Goal: Task Accomplishment & Management: Manage account settings

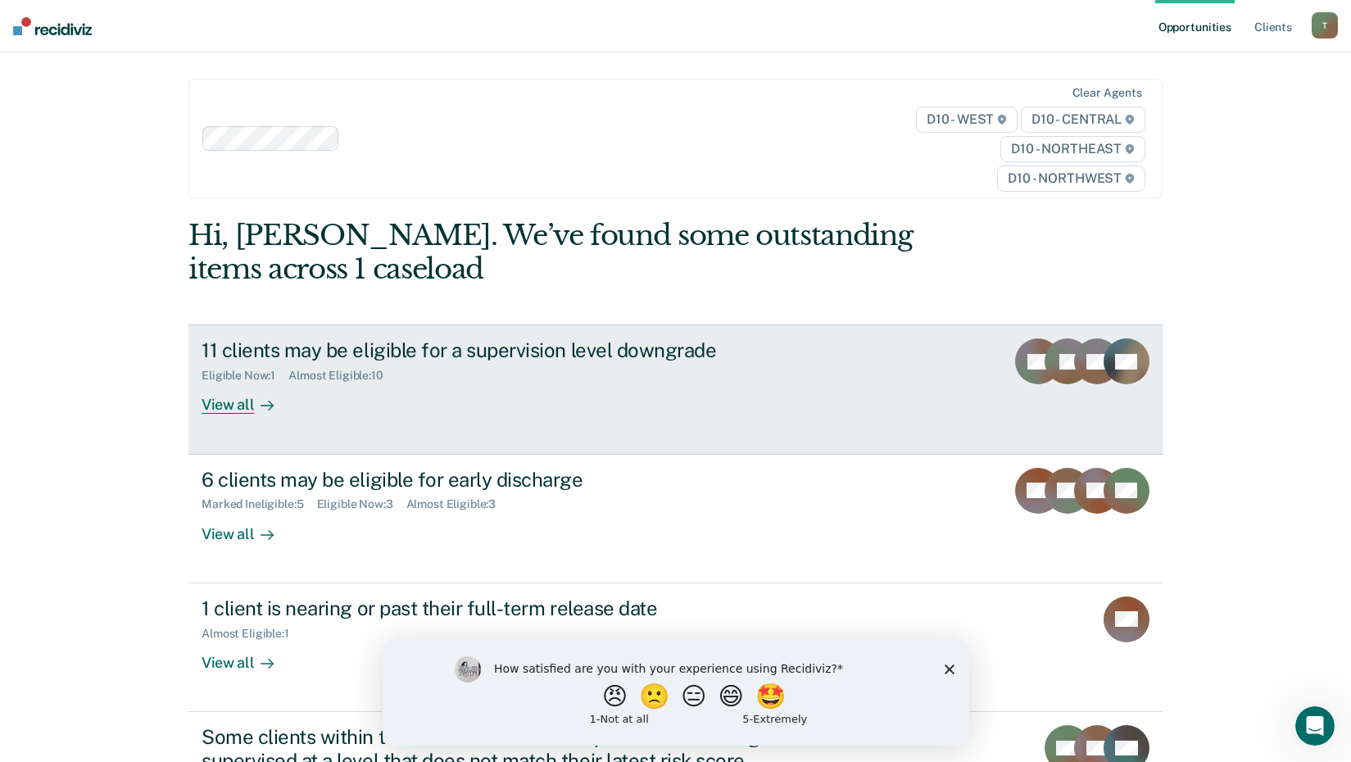
click at [224, 402] on div "View all" at bounding box center [248, 399] width 92 height 32
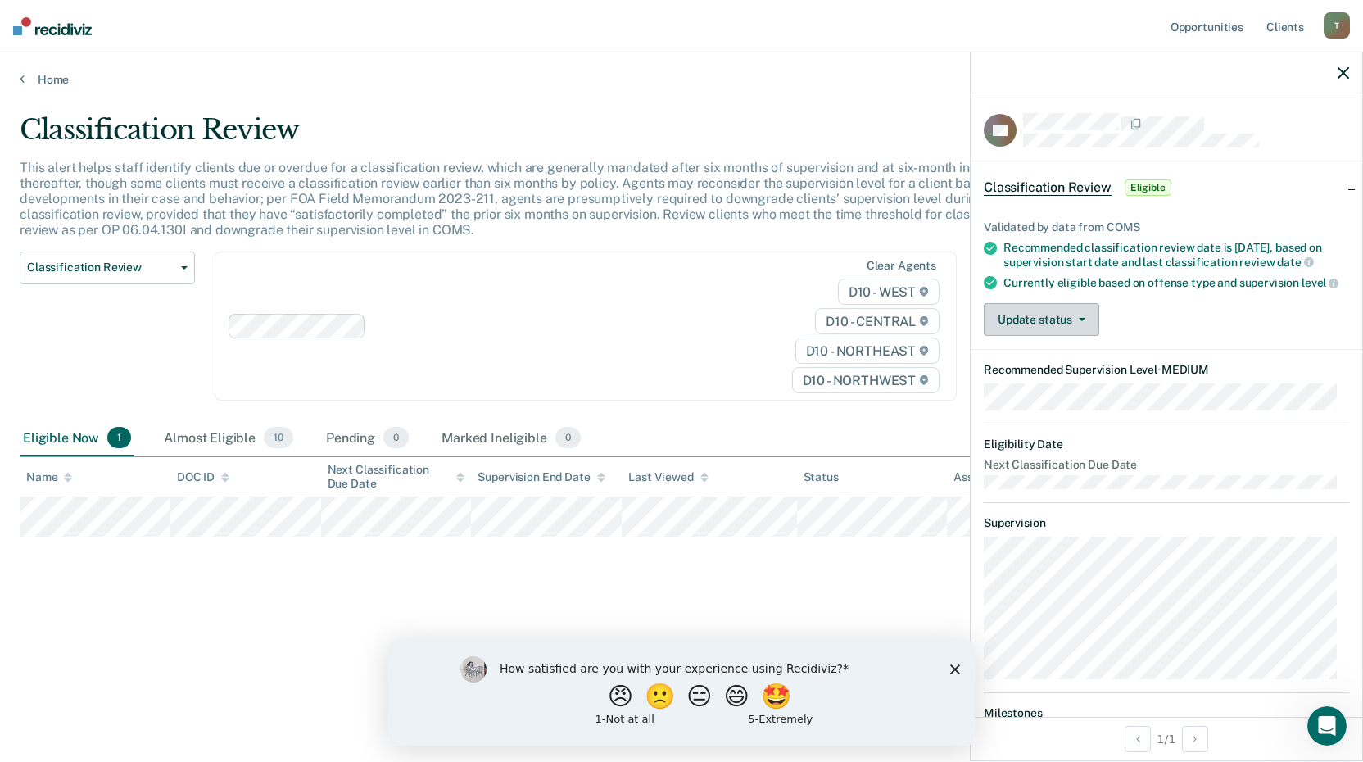
click at [1032, 336] on button "Update status" at bounding box center [1042, 319] width 116 height 33
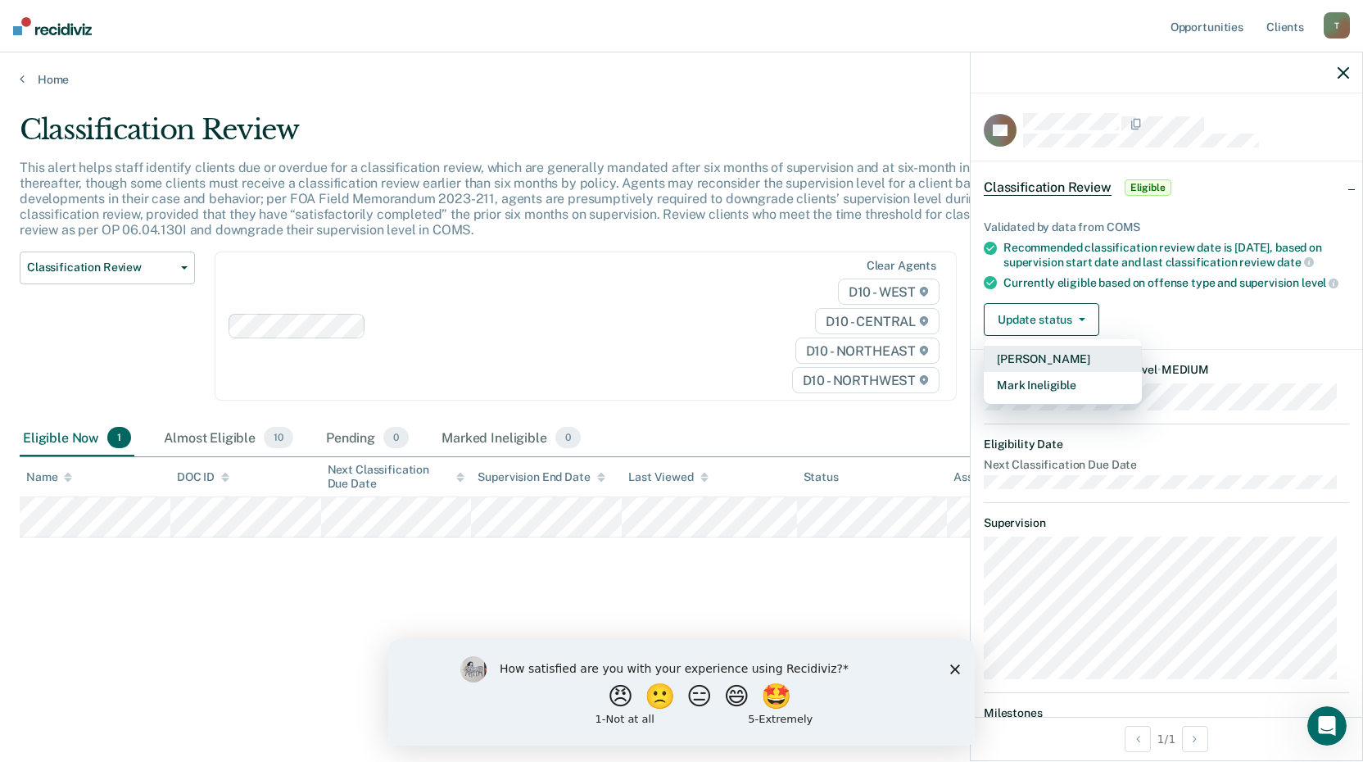
click at [1044, 372] on button "[PERSON_NAME]" at bounding box center [1063, 359] width 158 height 26
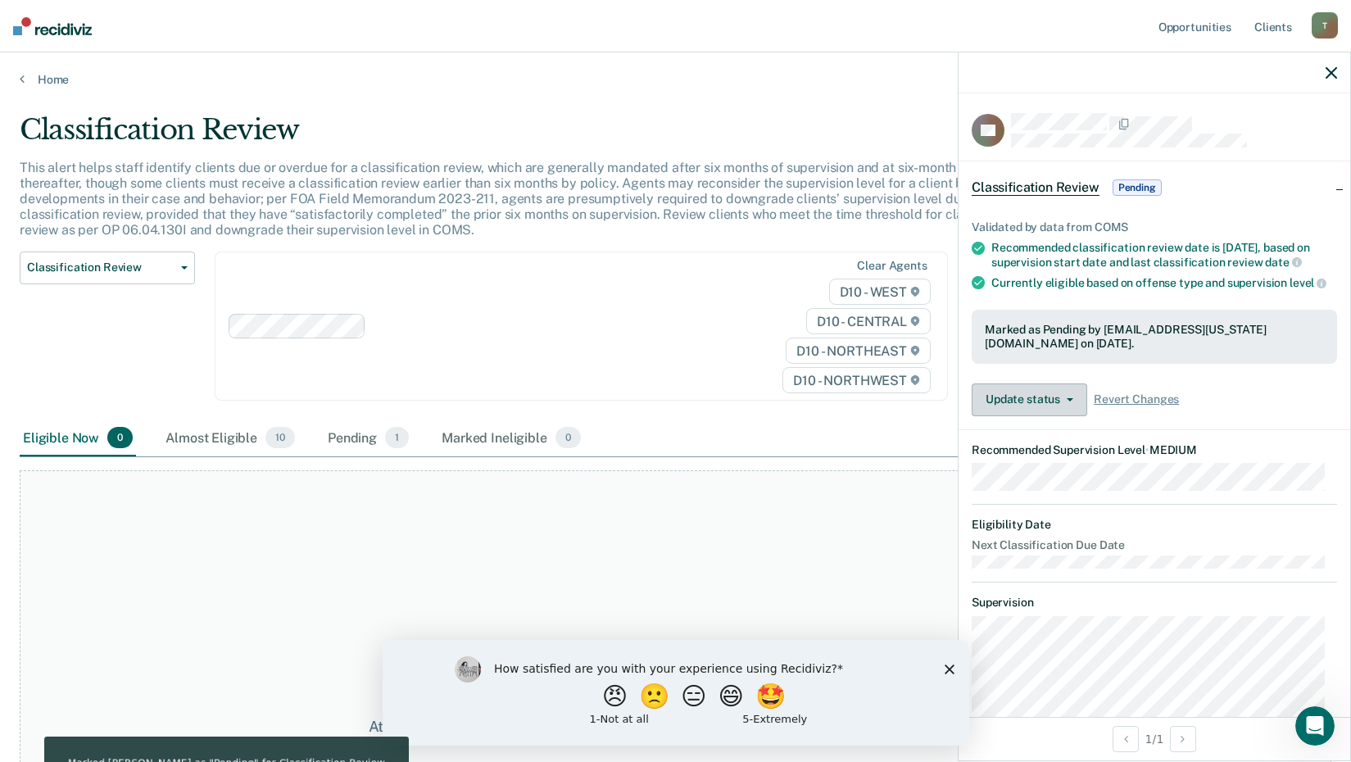
click at [1032, 416] on button "Update status" at bounding box center [1030, 399] width 116 height 33
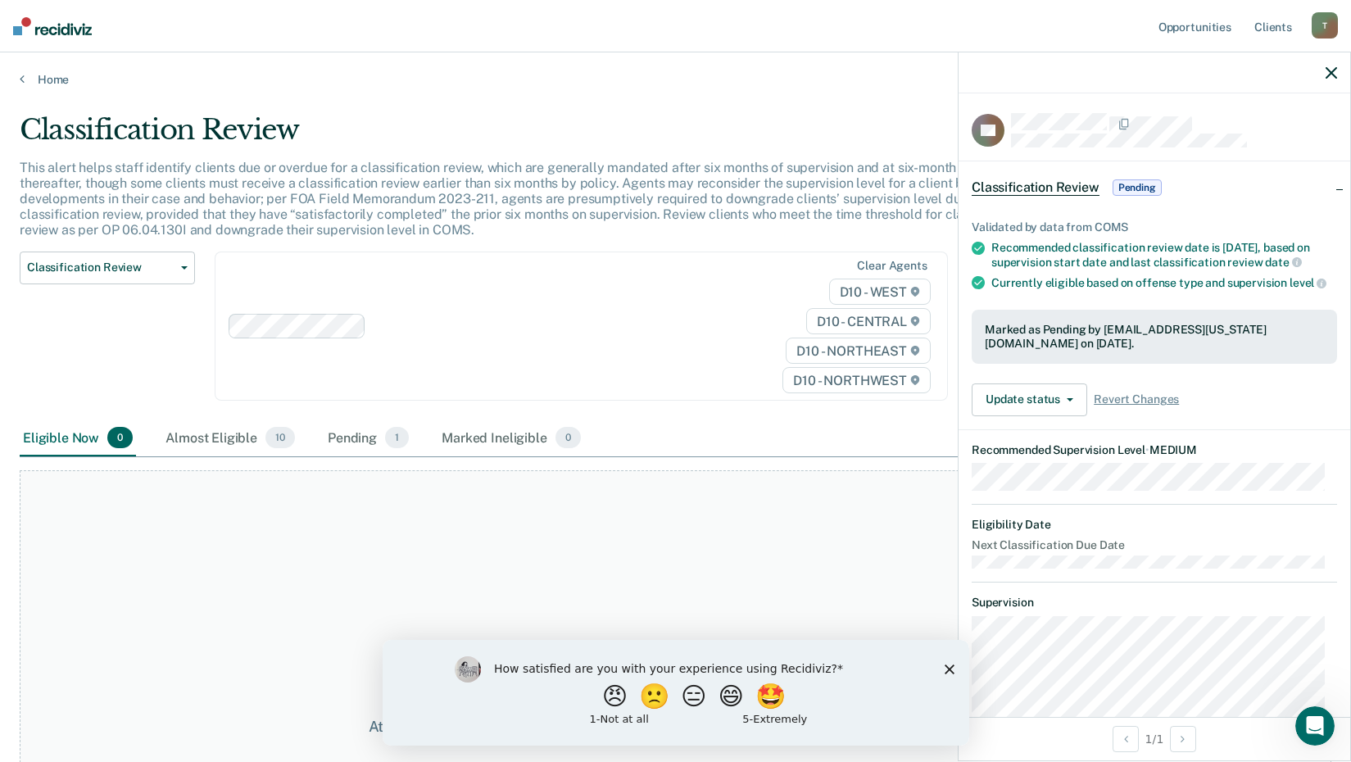
click at [1334, 72] on icon "button" at bounding box center [1331, 72] width 11 height 11
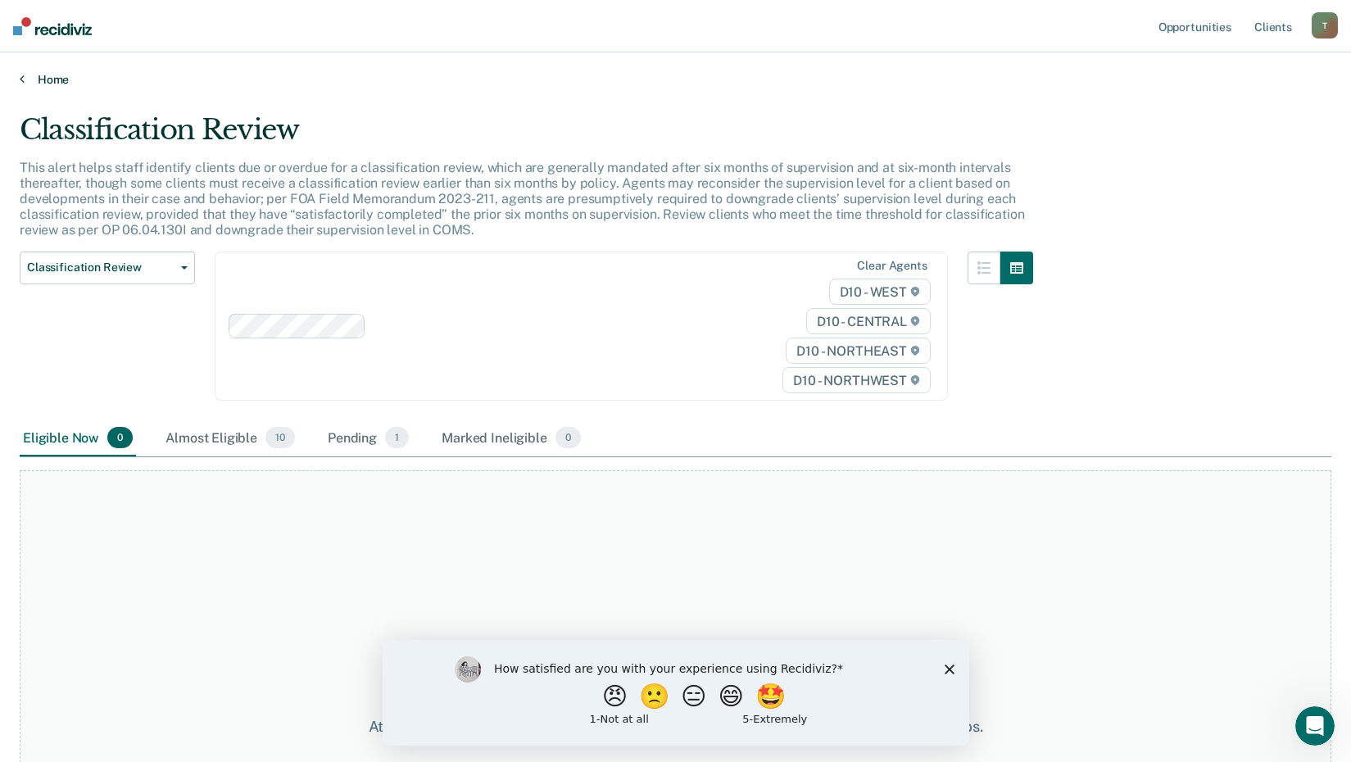
click at [58, 77] on link "Home" at bounding box center [676, 79] width 1312 height 15
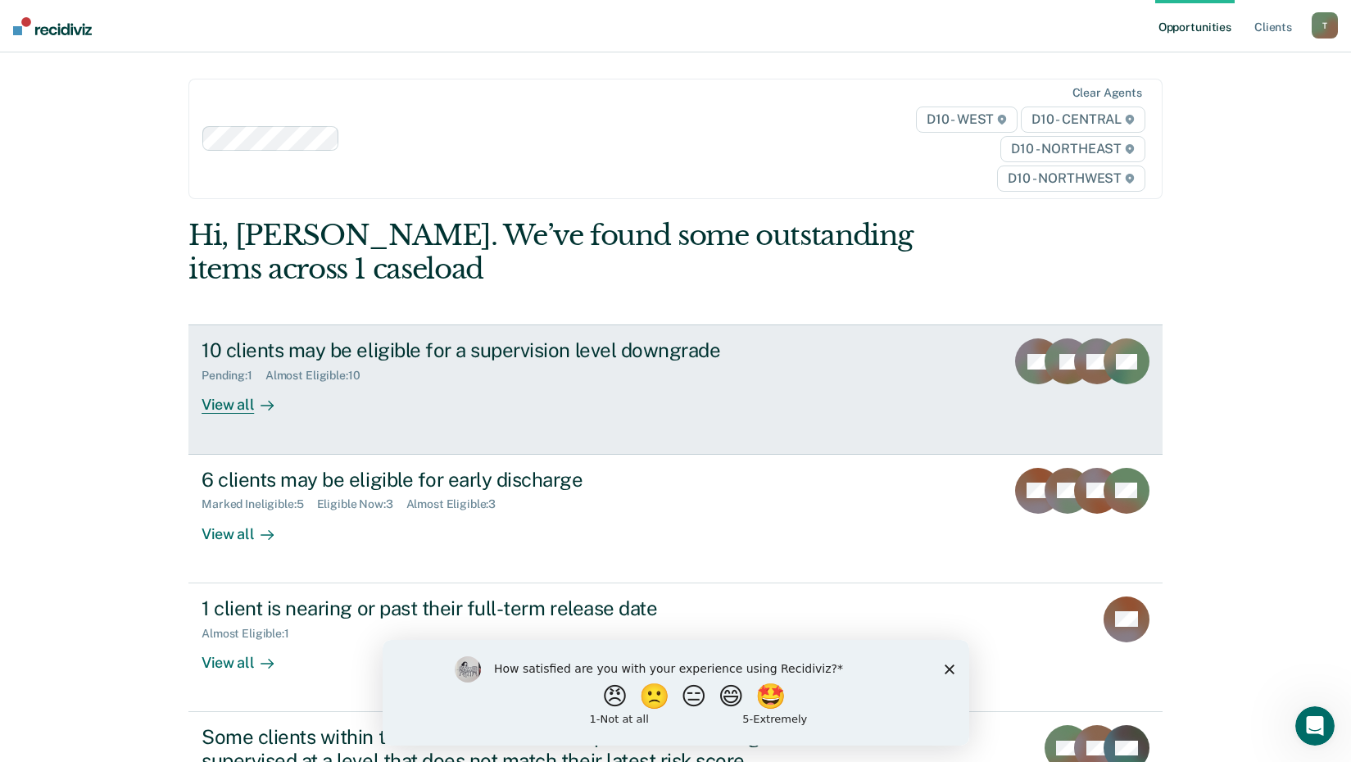
click at [216, 404] on div "View all" at bounding box center [248, 399] width 92 height 32
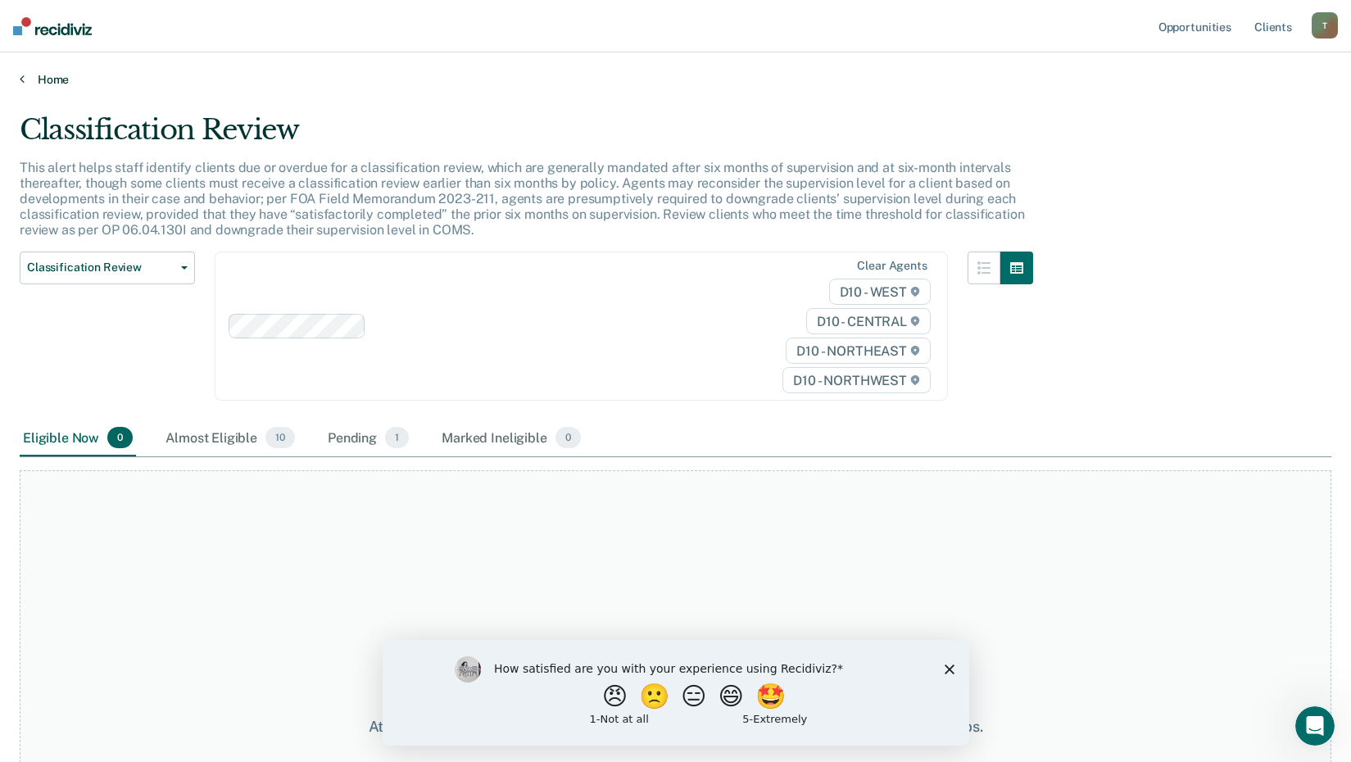
click at [44, 77] on link "Home" at bounding box center [676, 79] width 1312 height 15
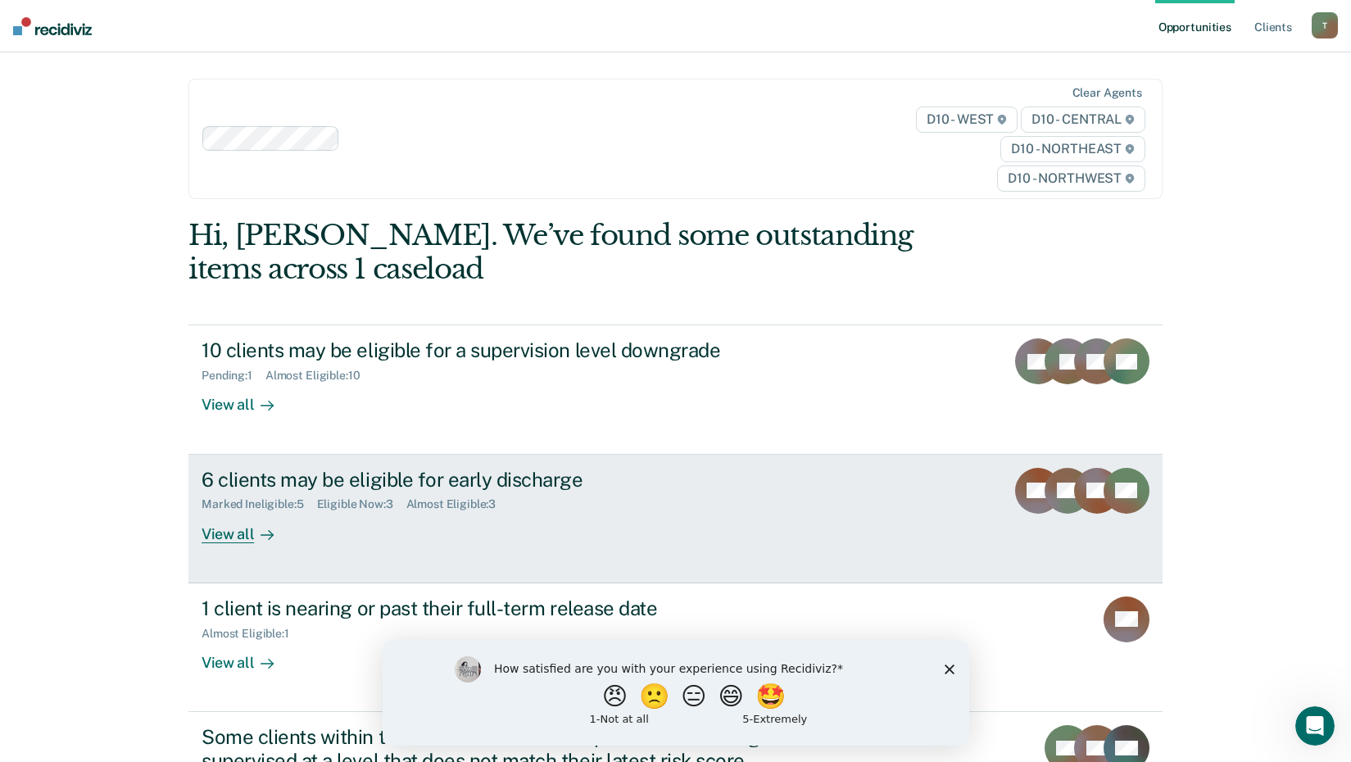
click at [322, 486] on div "6 clients may be eligible for early discharge" at bounding box center [489, 480] width 575 height 24
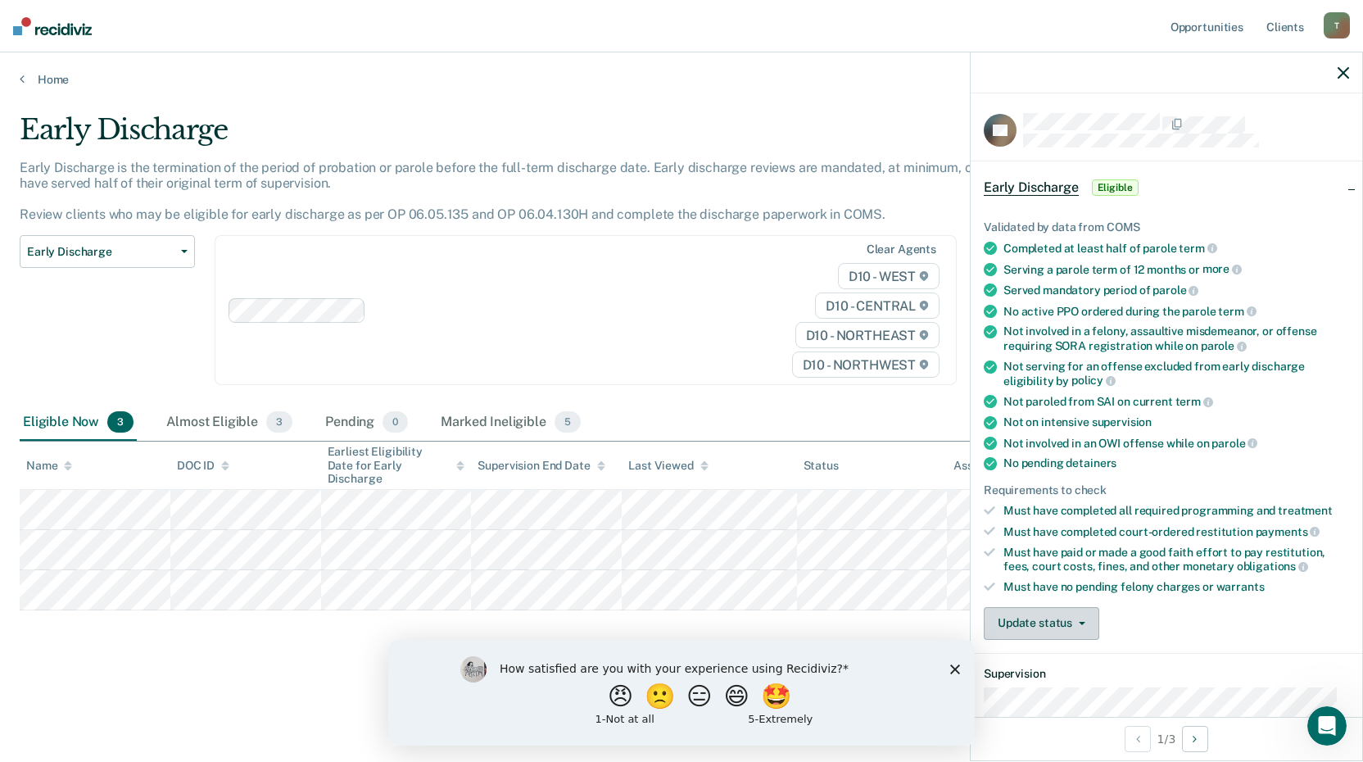
click at [1042, 621] on button "Update status" at bounding box center [1042, 623] width 116 height 33
click at [1012, 687] on button "Mark Ineligible" at bounding box center [1063, 689] width 158 height 26
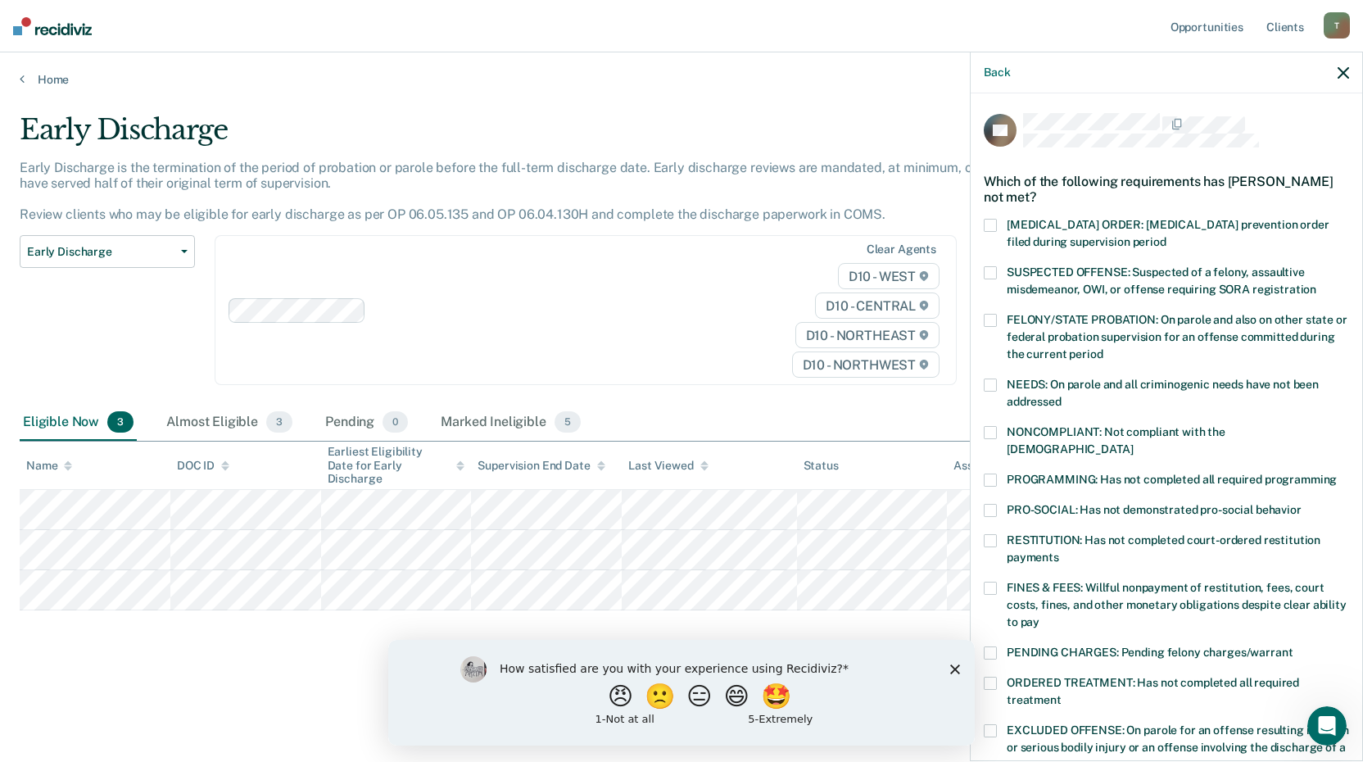
click at [992, 582] on span at bounding box center [990, 588] width 13 height 13
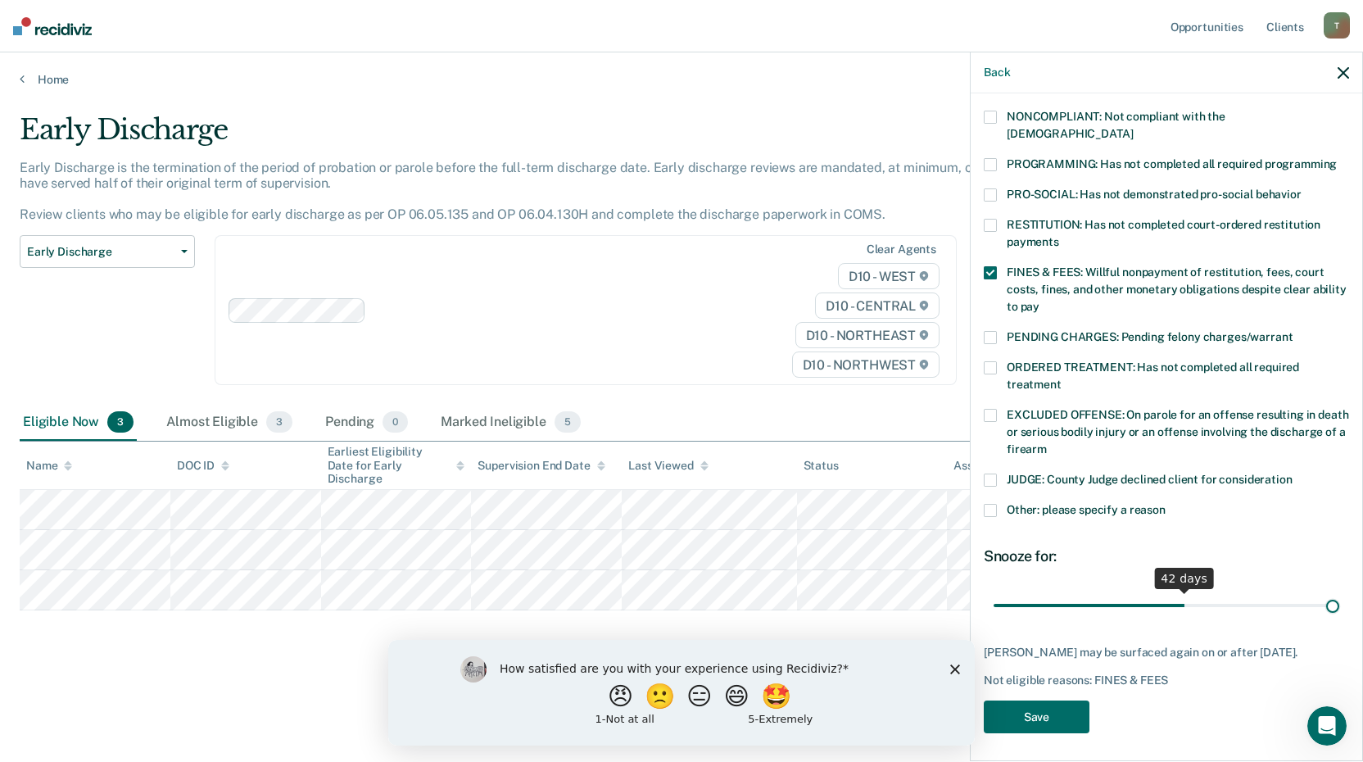
scroll to position [302, 0]
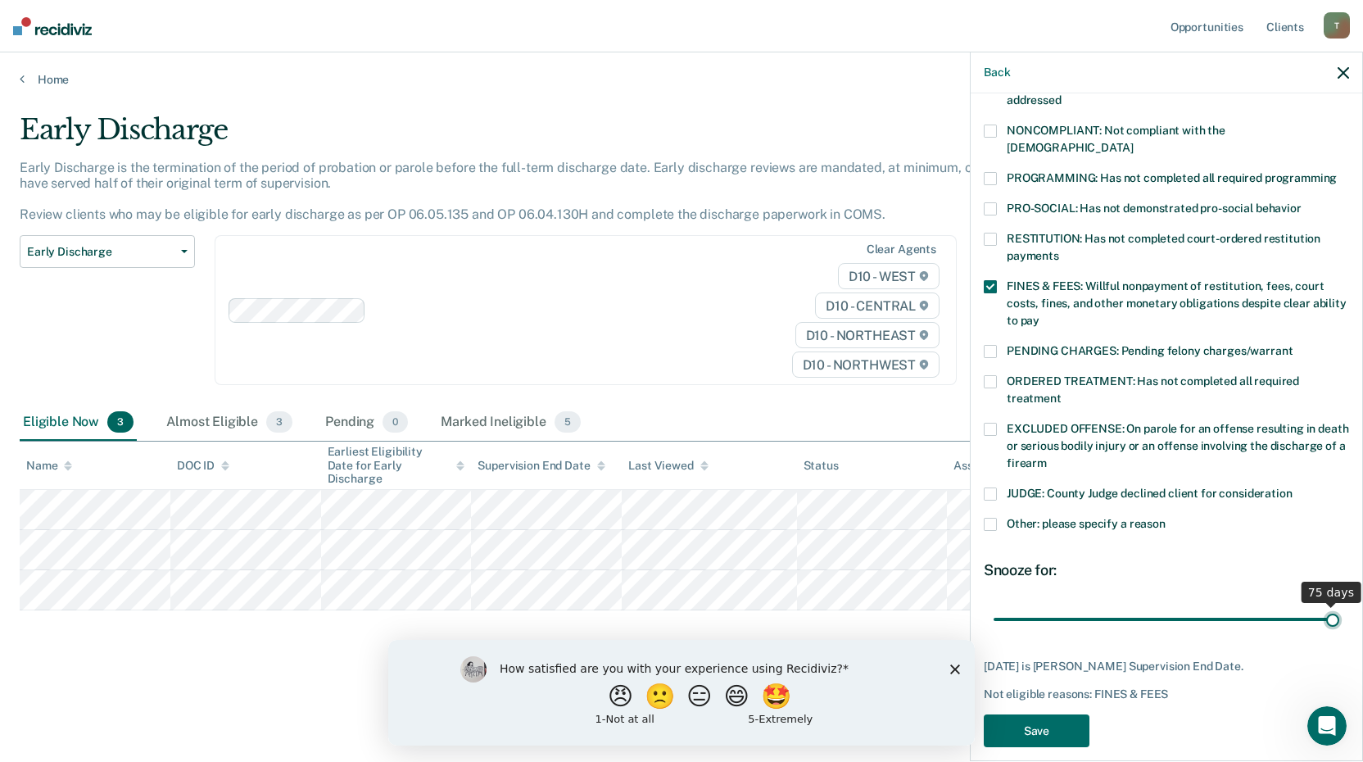
drag, startPoint x: 1127, startPoint y: 589, endPoint x: 1369, endPoint y: 636, distance: 247.0
type input "75"
click at [1340, 633] on input "range" at bounding box center [1167, 619] width 346 height 29
click at [1045, 714] on button "Save" at bounding box center [1037, 731] width 106 height 34
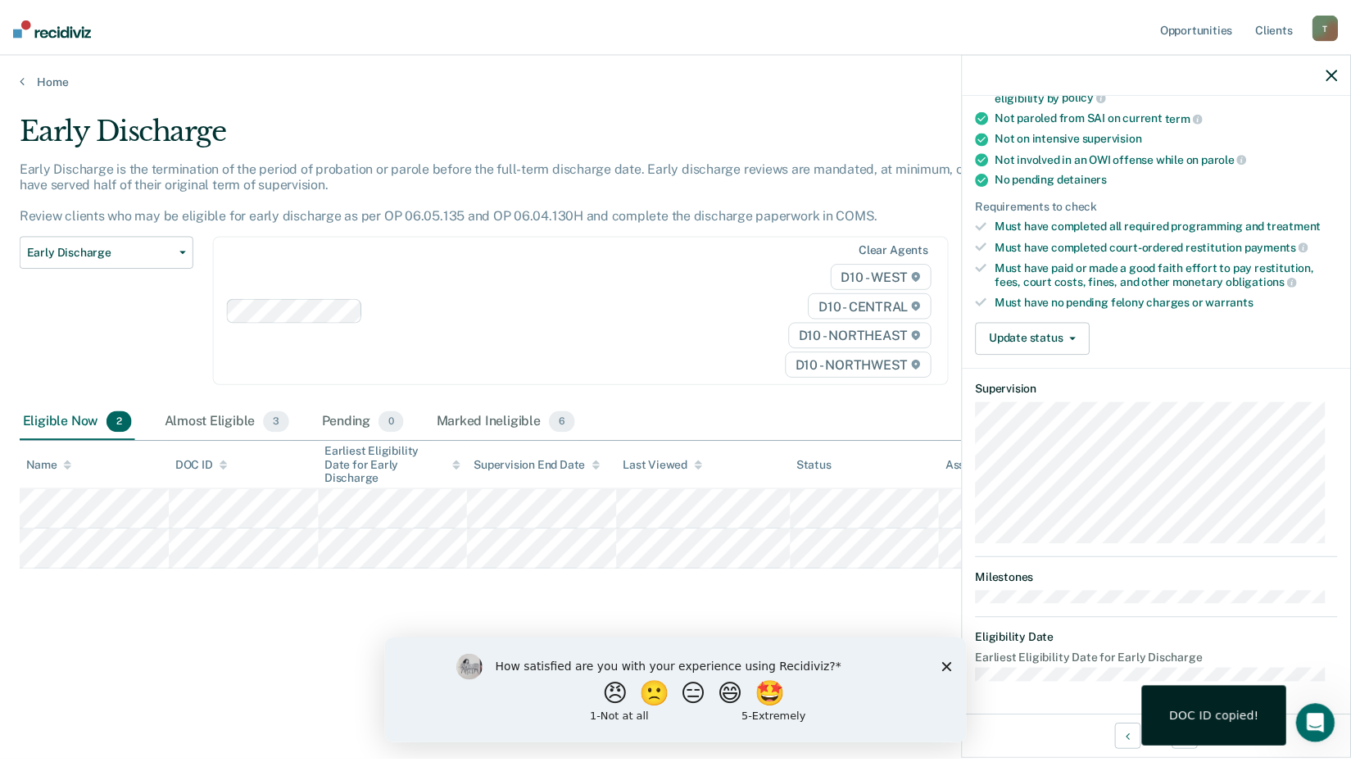
scroll to position [283, 0]
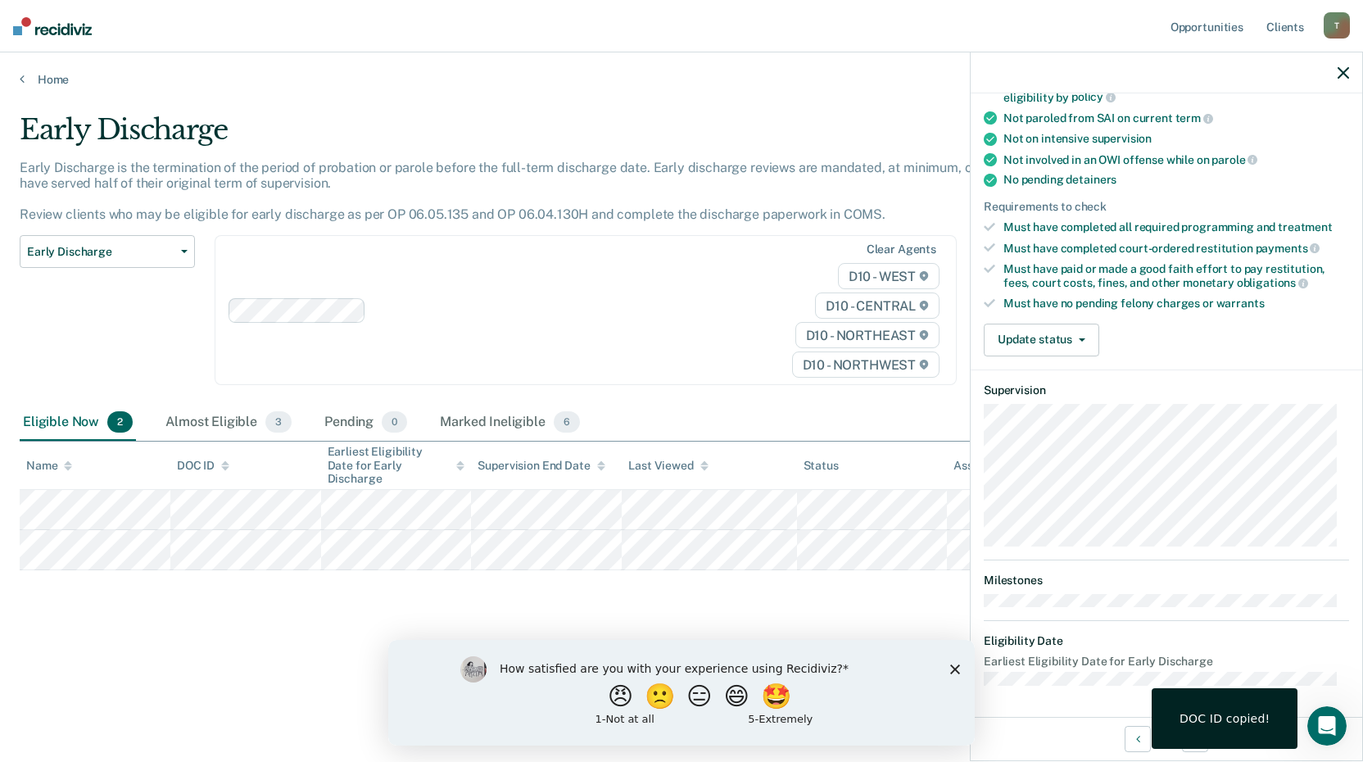
click at [1013, 360] on div "Validated by data from COMS Completed at least half of parole term Serving a pa…" at bounding box center [1167, 140] width 392 height 459
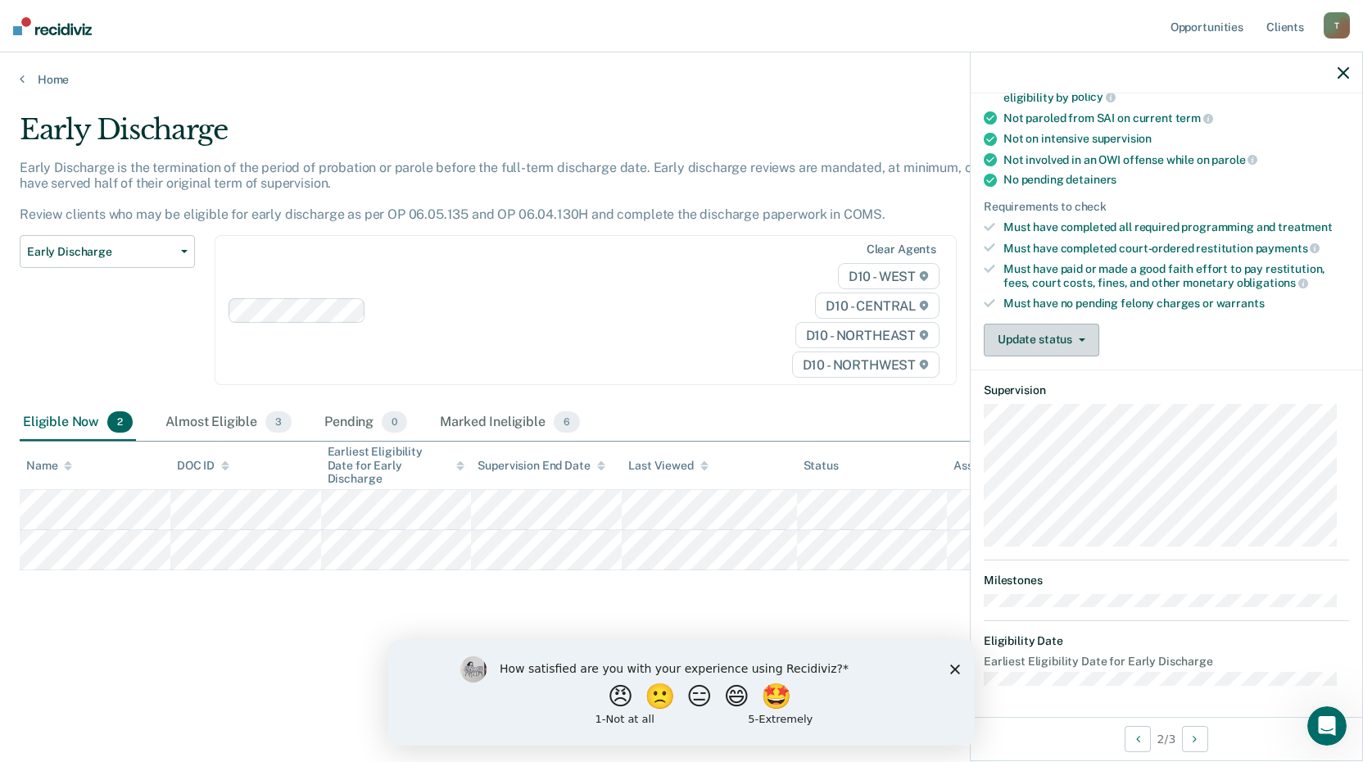
click at [1024, 333] on button "Update status" at bounding box center [1042, 340] width 116 height 33
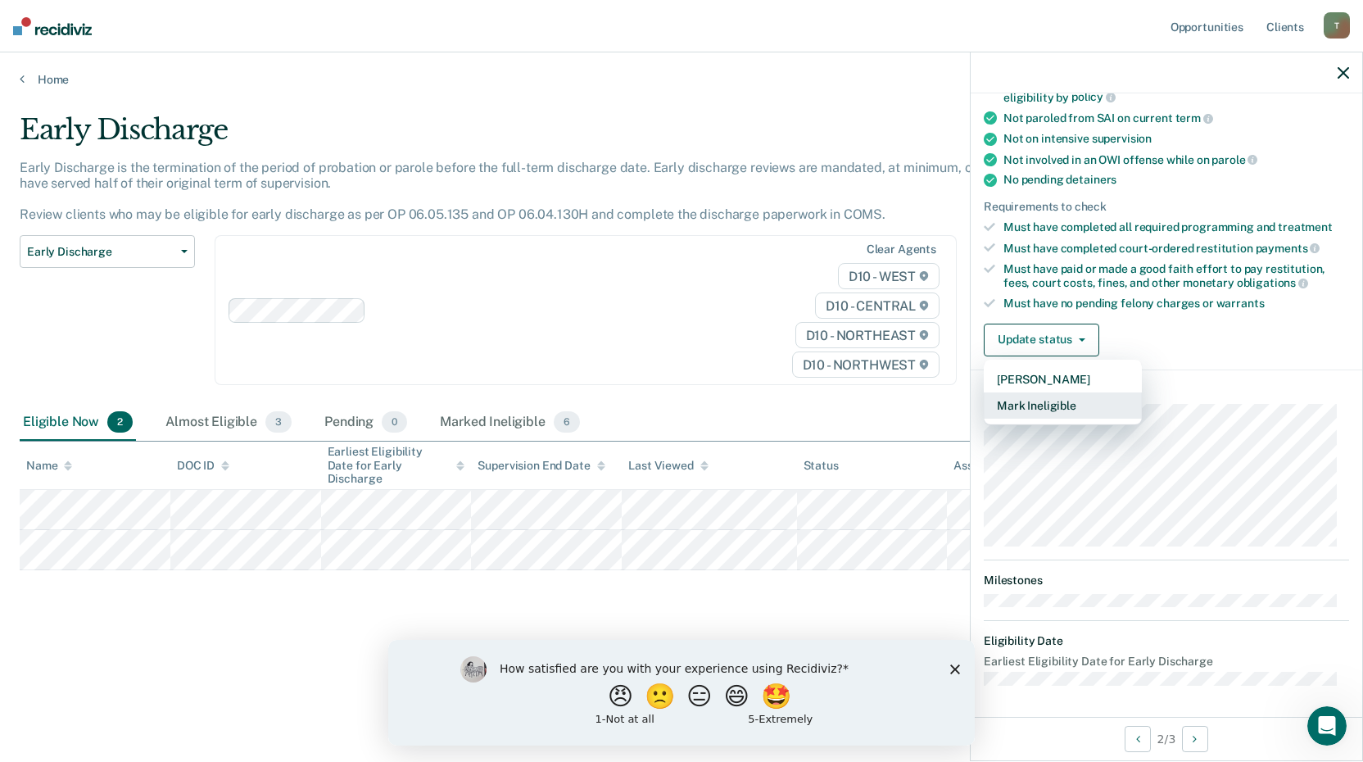
click at [1016, 405] on button "Mark Ineligible" at bounding box center [1063, 405] width 158 height 26
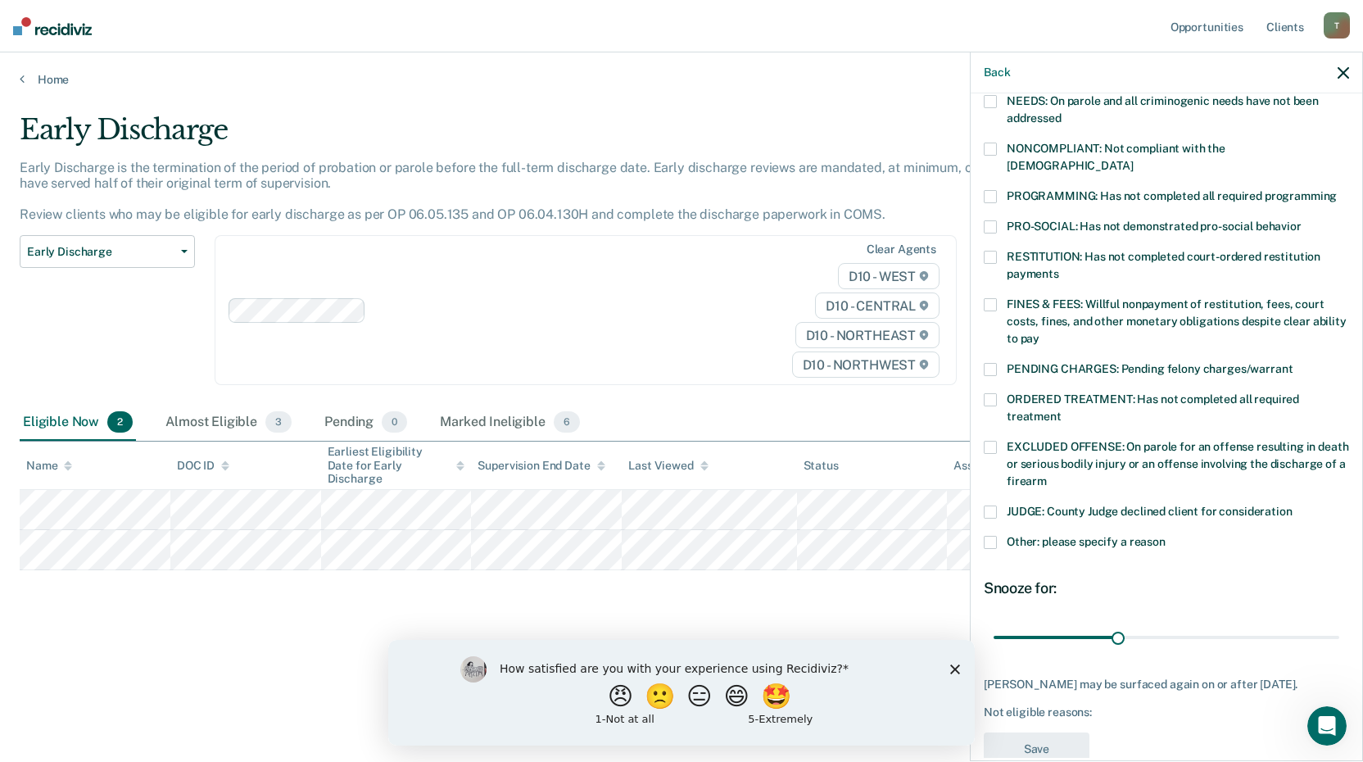
click at [989, 298] on span at bounding box center [990, 304] width 13 height 13
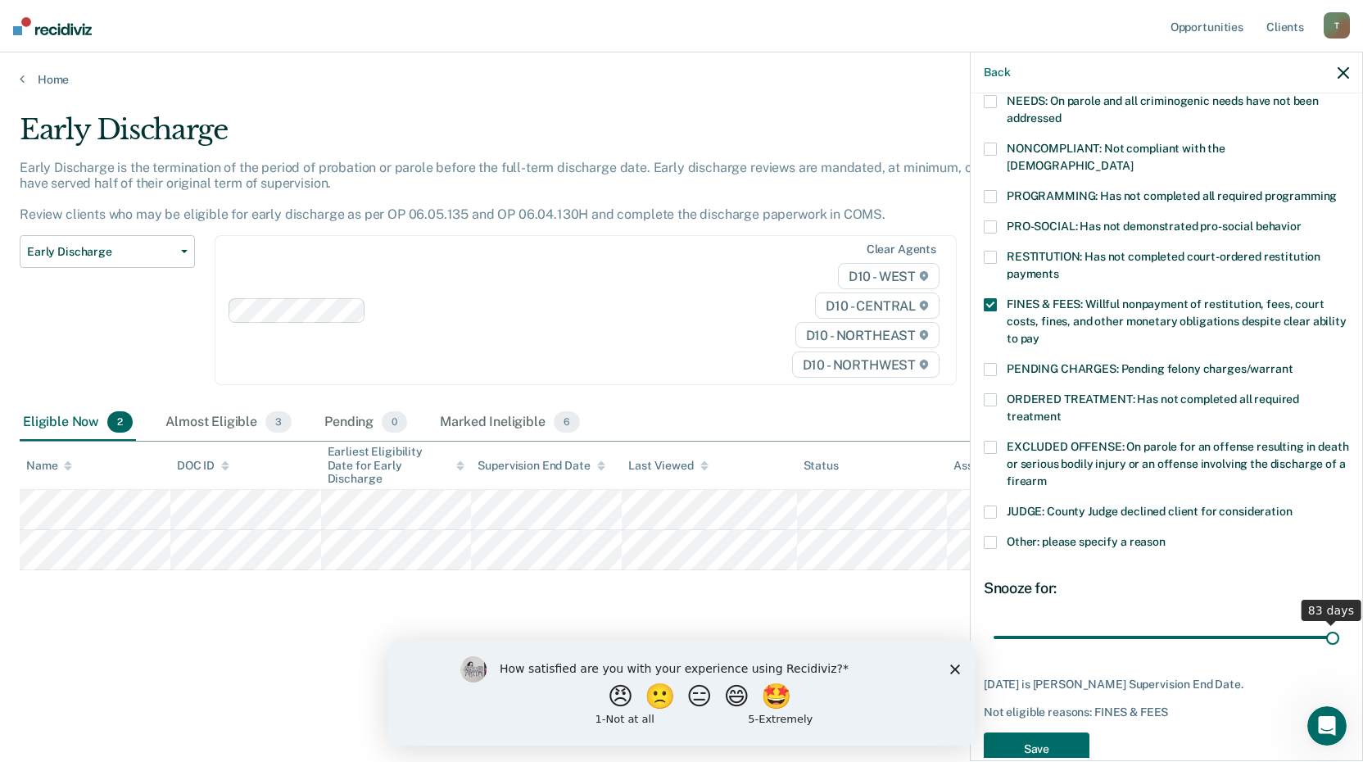
drag, startPoint x: 1109, startPoint y: 618, endPoint x: 1369, endPoint y: 627, distance: 260.7
type input "83"
click at [1340, 627] on input "range" at bounding box center [1167, 637] width 346 height 29
click at [1027, 732] on button "Save" at bounding box center [1037, 749] width 106 height 34
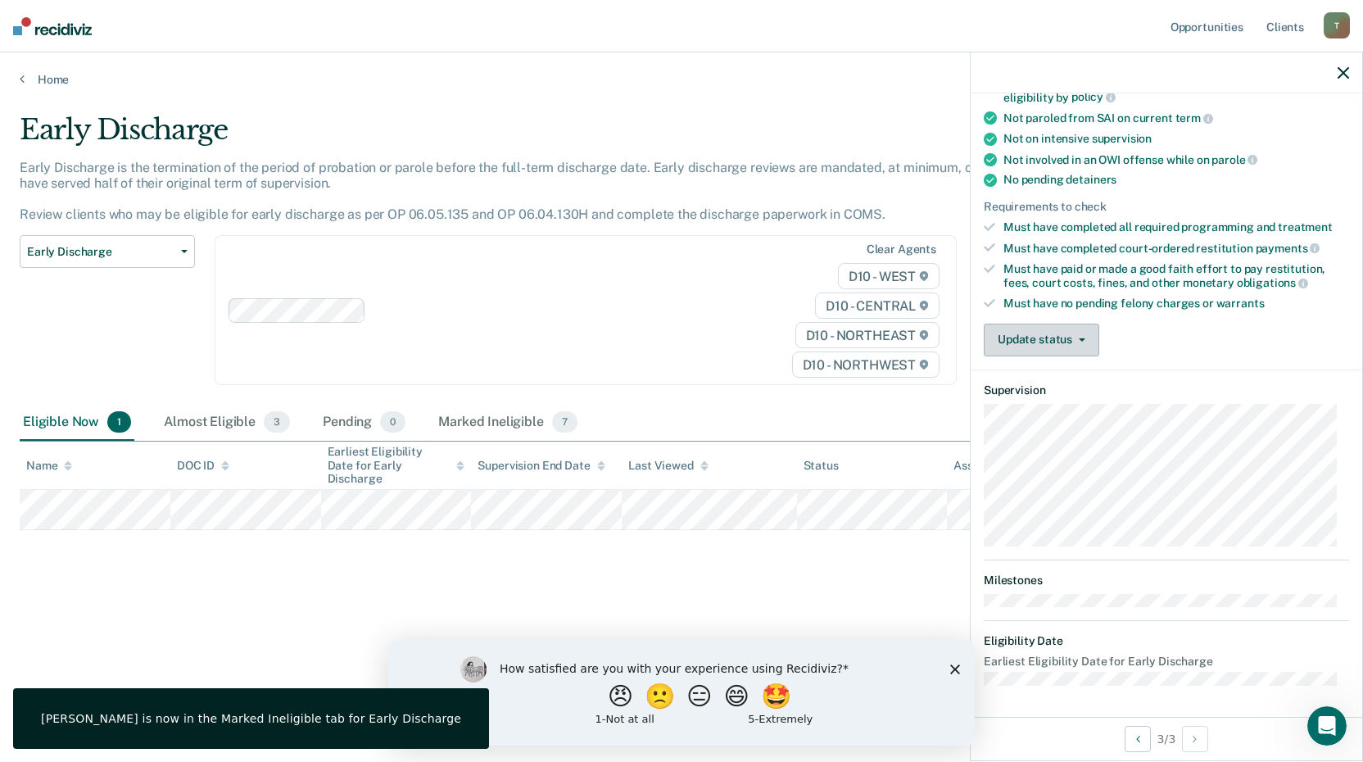
click at [1050, 331] on button "Update status" at bounding box center [1042, 340] width 116 height 33
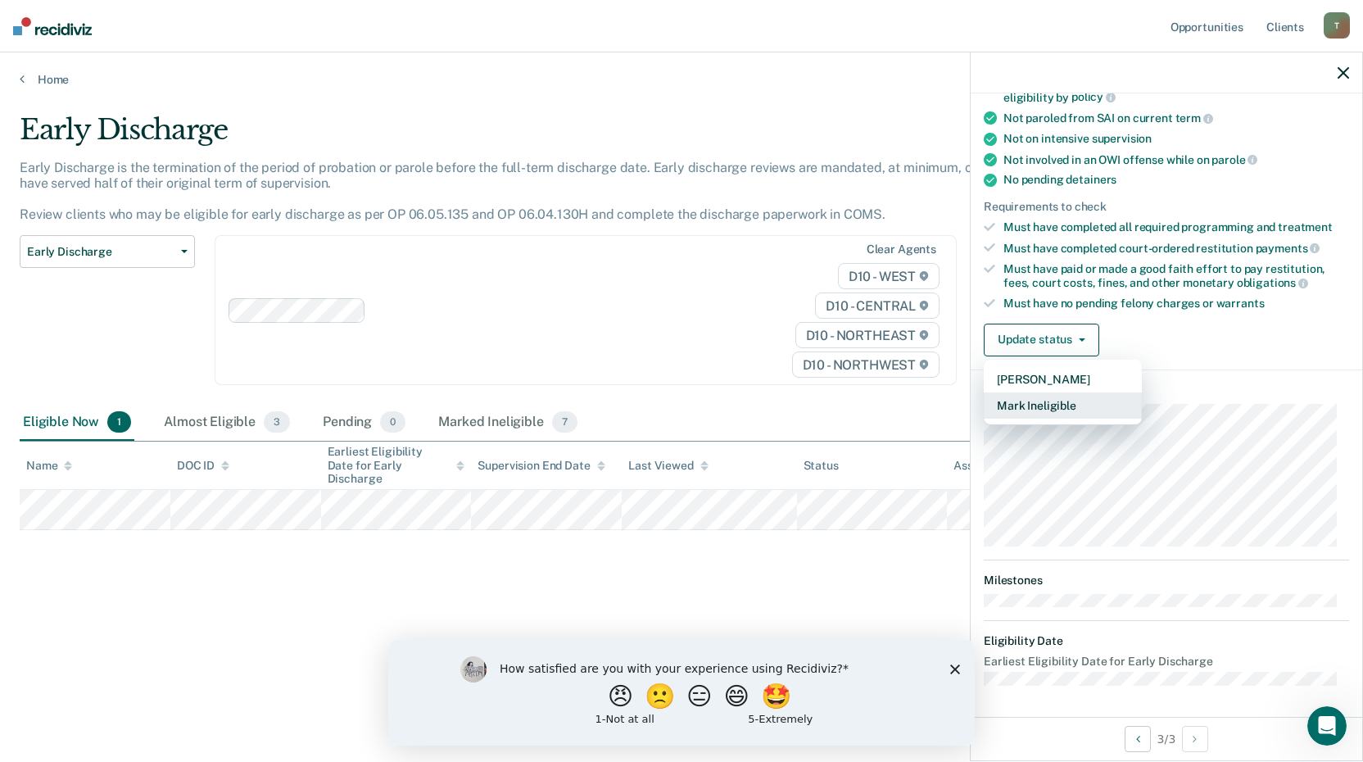
click at [1042, 401] on button "Mark Ineligible" at bounding box center [1063, 405] width 158 height 26
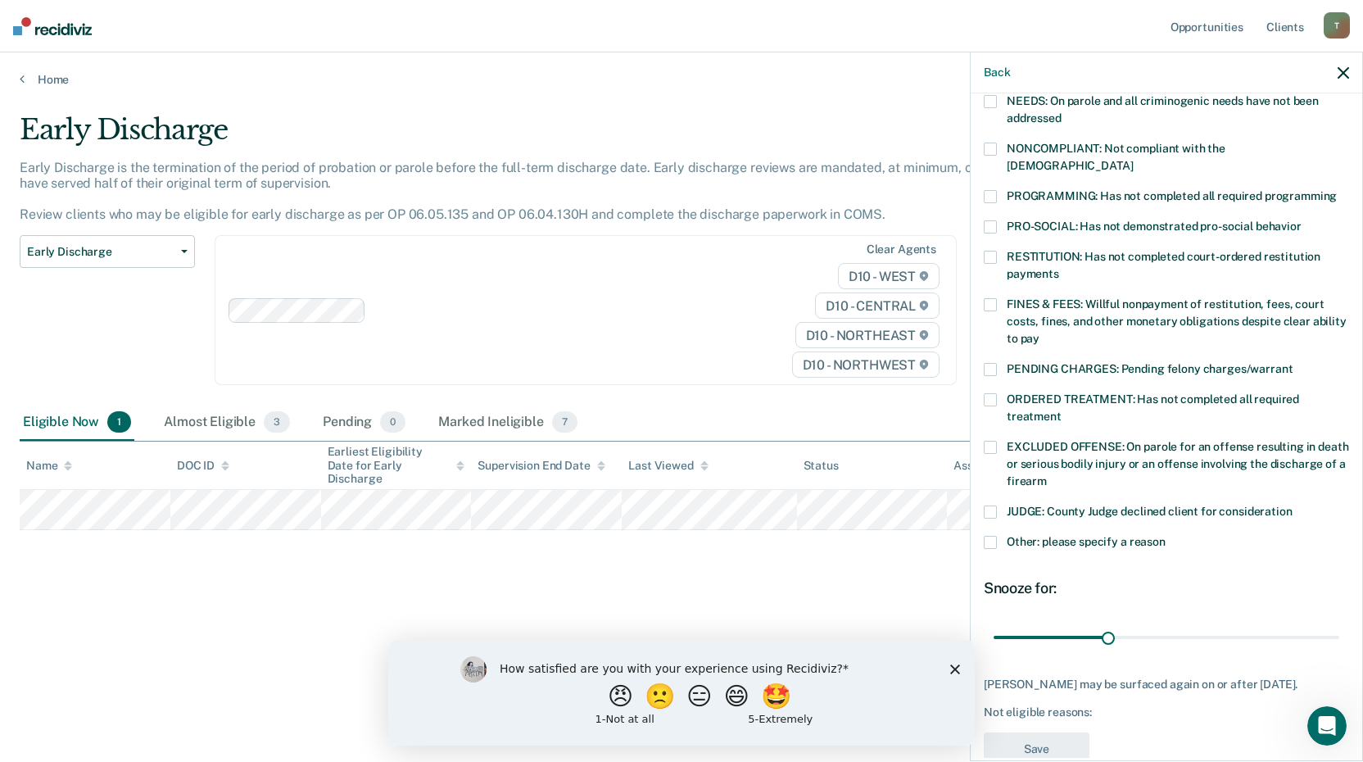
click at [996, 149] on span at bounding box center [990, 149] width 13 height 13
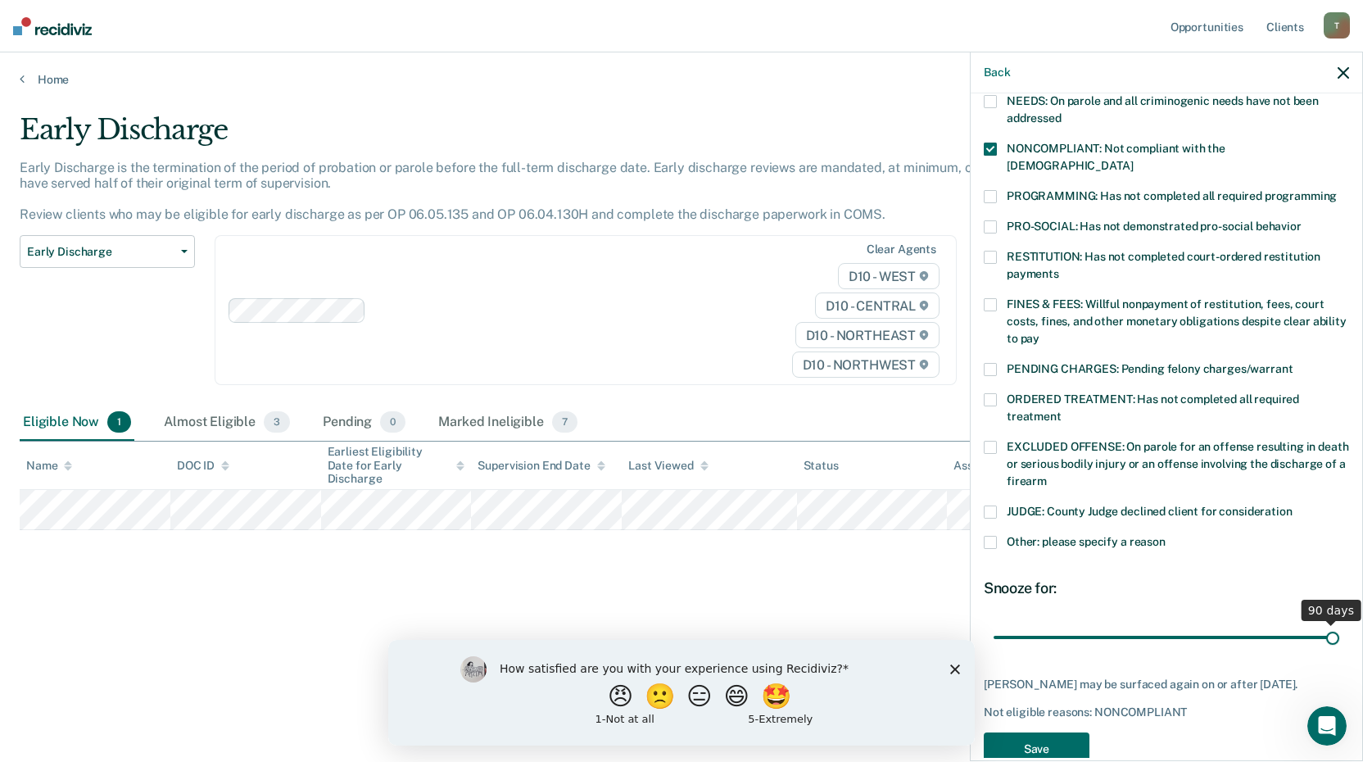
drag, startPoint x: 1106, startPoint y: 622, endPoint x: 1353, endPoint y: 624, distance: 246.6
type input "90"
click at [1340, 624] on input "range" at bounding box center [1167, 637] width 346 height 29
click at [1025, 736] on button "Save" at bounding box center [1037, 749] width 106 height 34
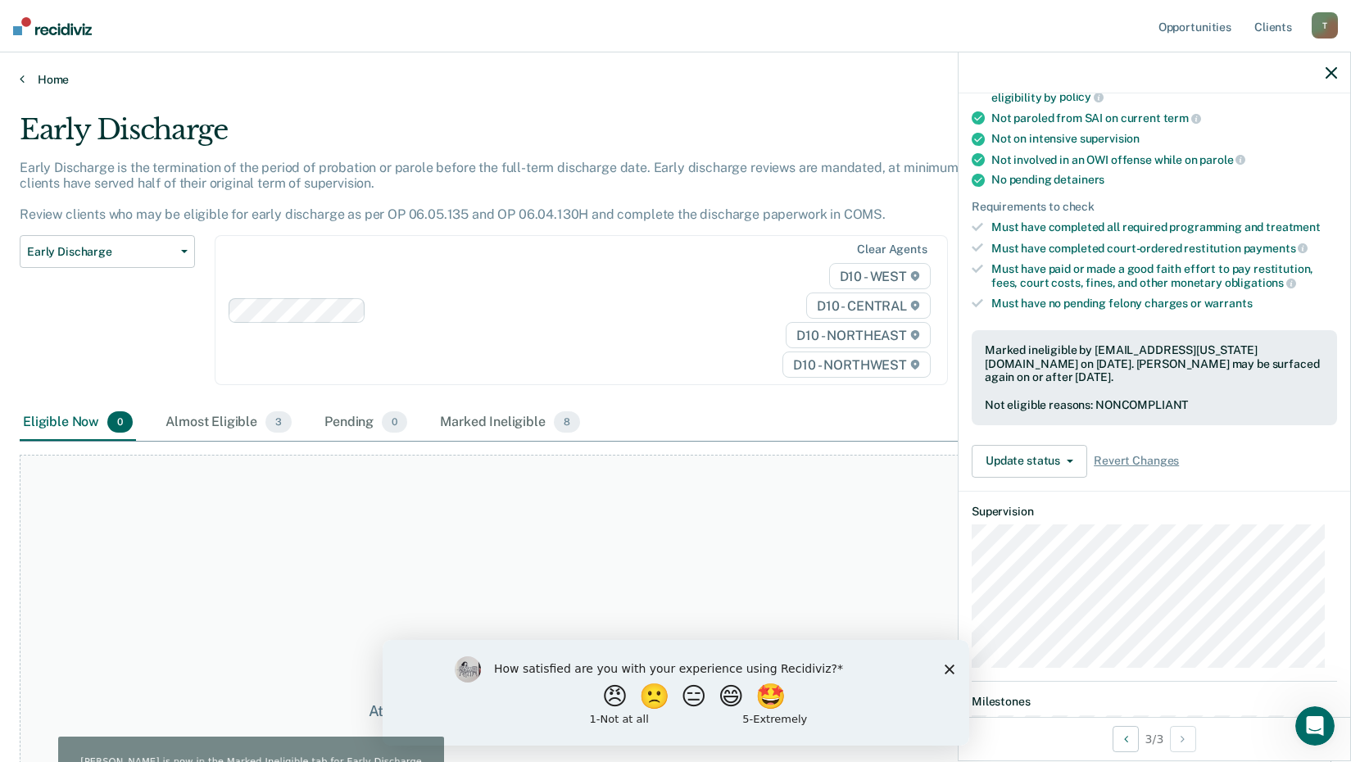
click at [40, 79] on link "Home" at bounding box center [676, 79] width 1312 height 15
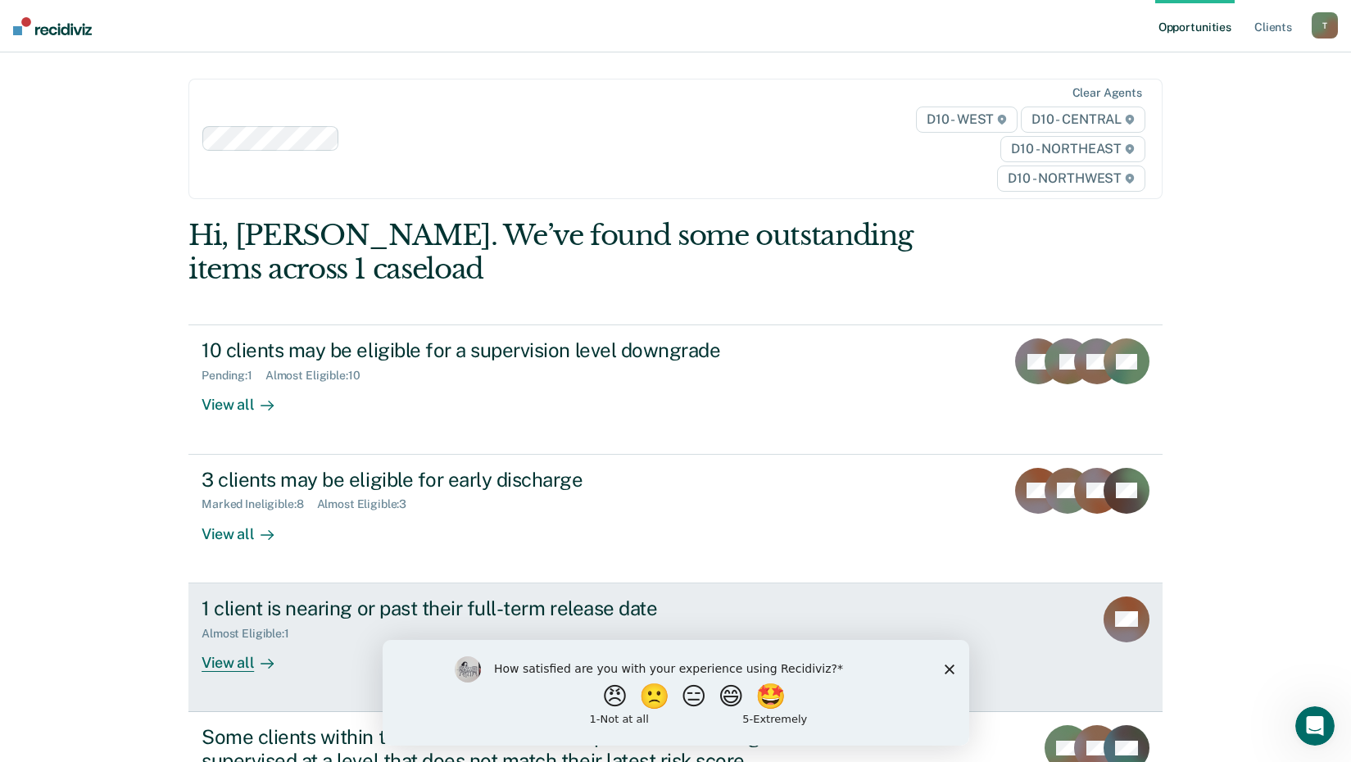
click at [217, 662] on div "View all" at bounding box center [248, 656] width 92 height 32
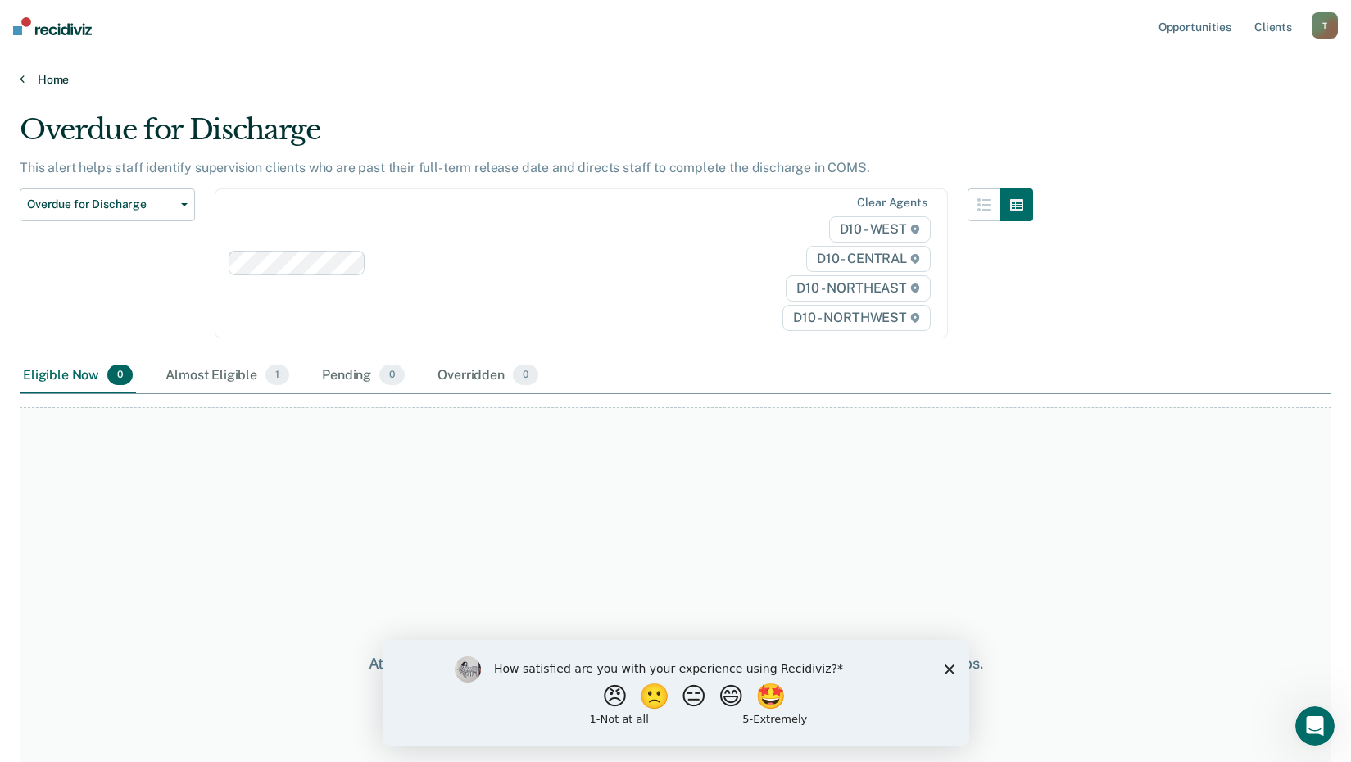
click at [36, 84] on link "Home" at bounding box center [676, 79] width 1312 height 15
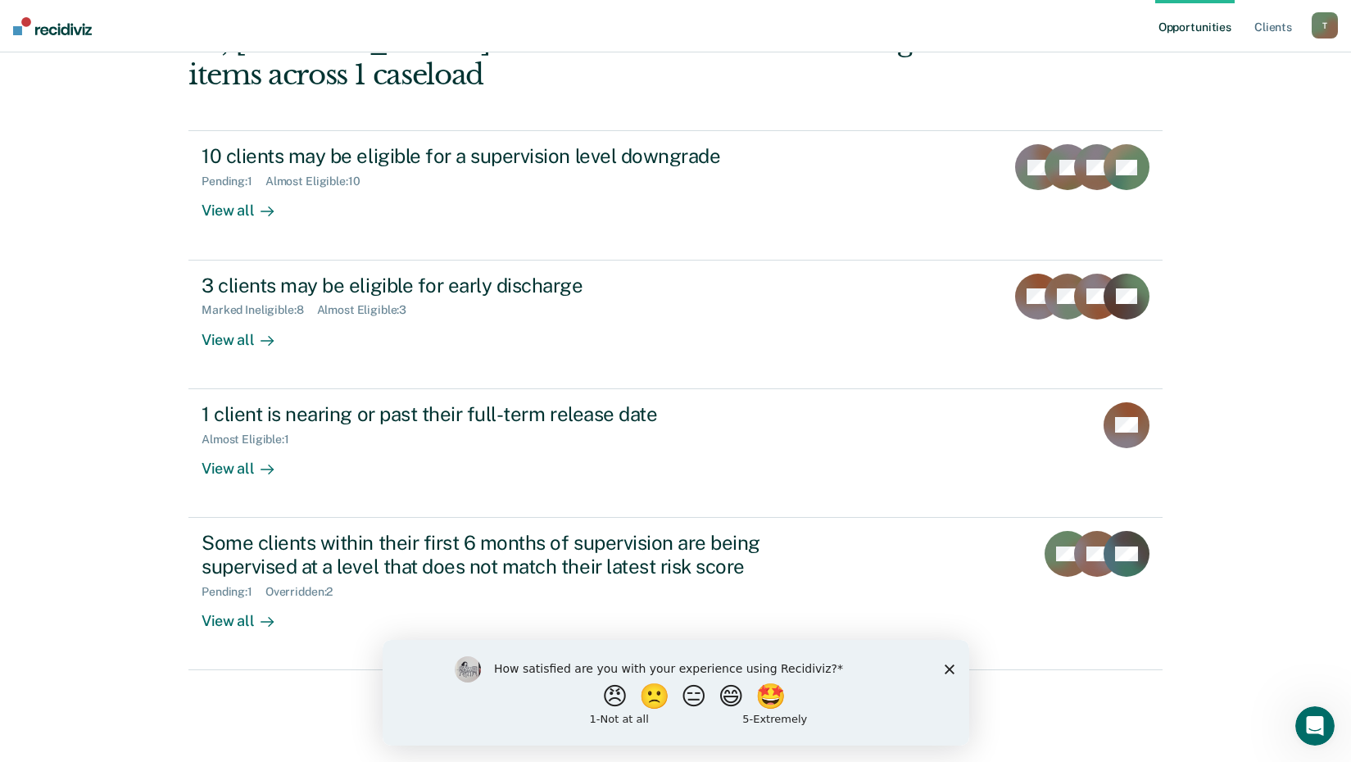
scroll to position [203, 0]
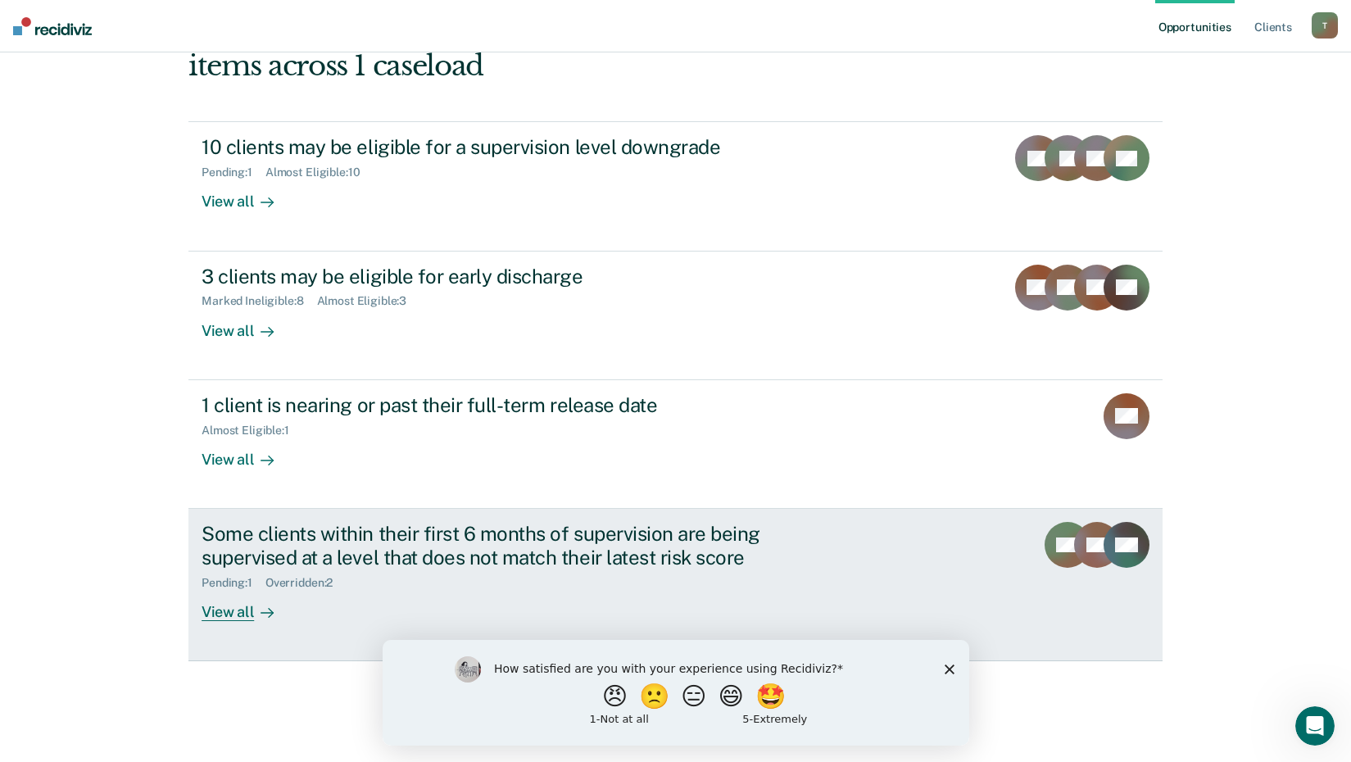
click at [209, 616] on div "View all" at bounding box center [248, 605] width 92 height 32
